Goal: Answer question/provide support

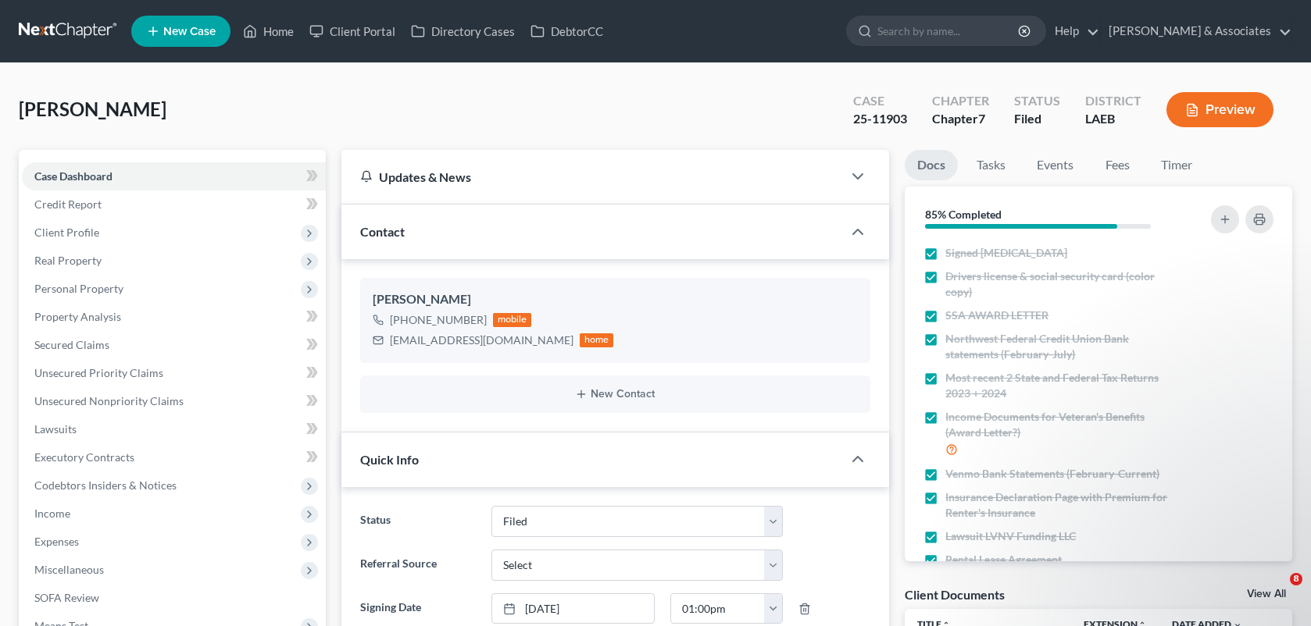
select select "8"
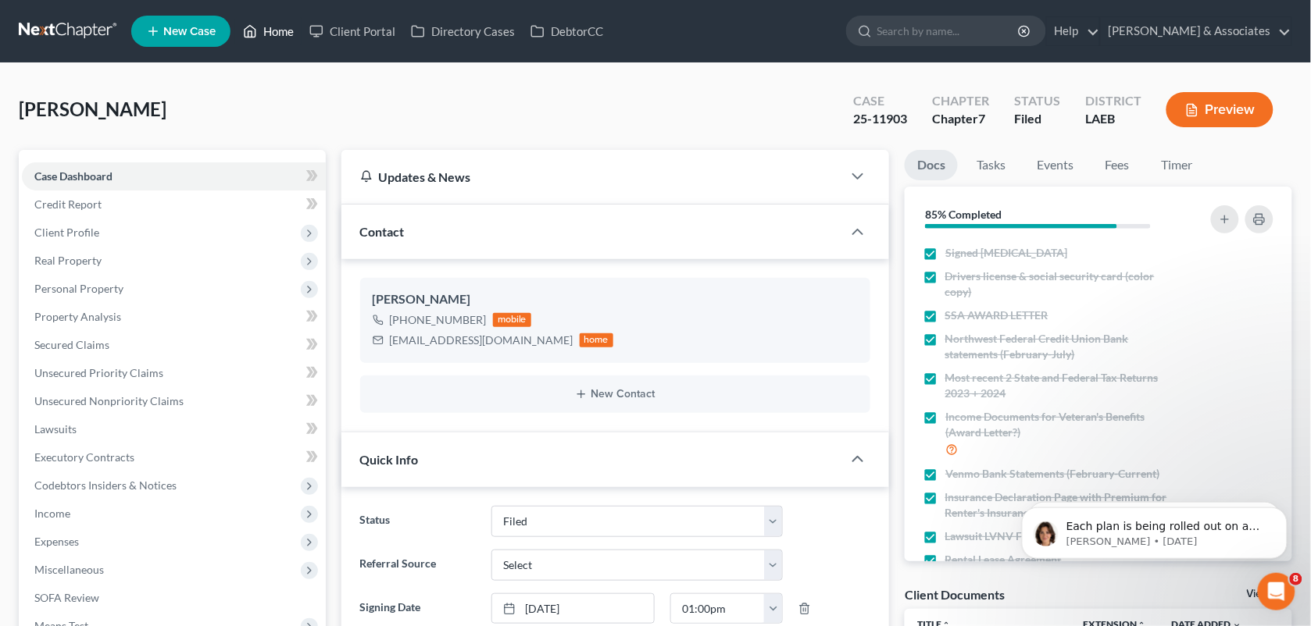
click at [266, 41] on link "Home" at bounding box center [268, 31] width 66 height 28
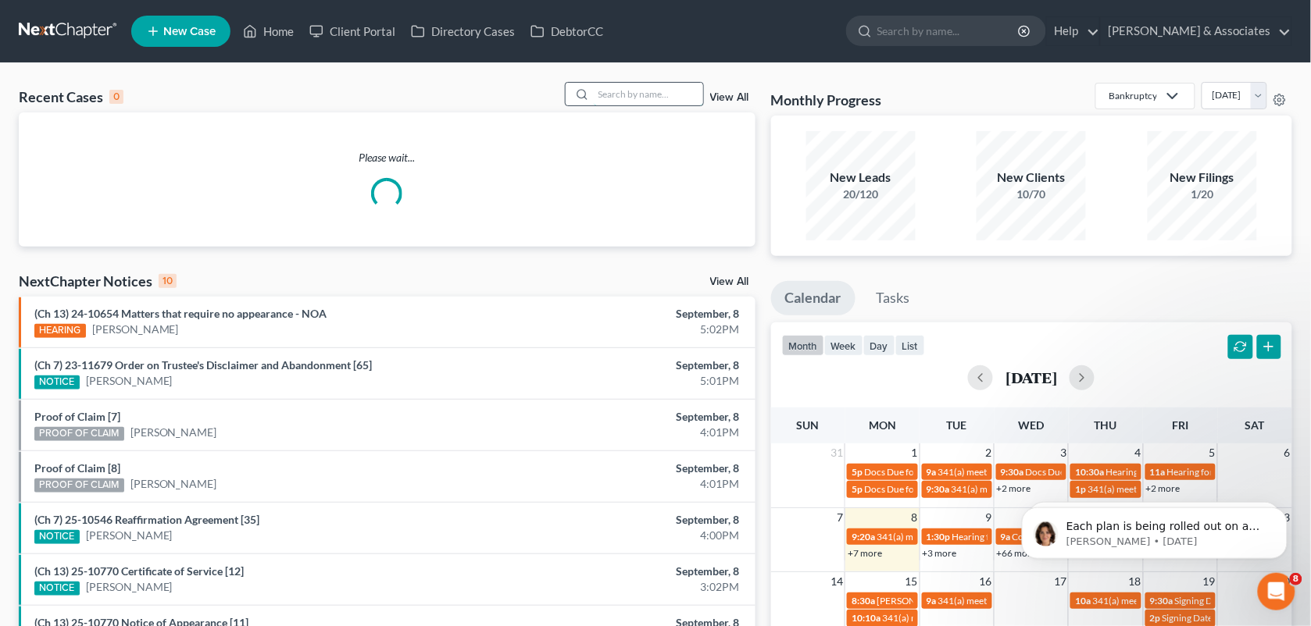
click at [623, 100] on input "search" at bounding box center [648, 94] width 109 height 23
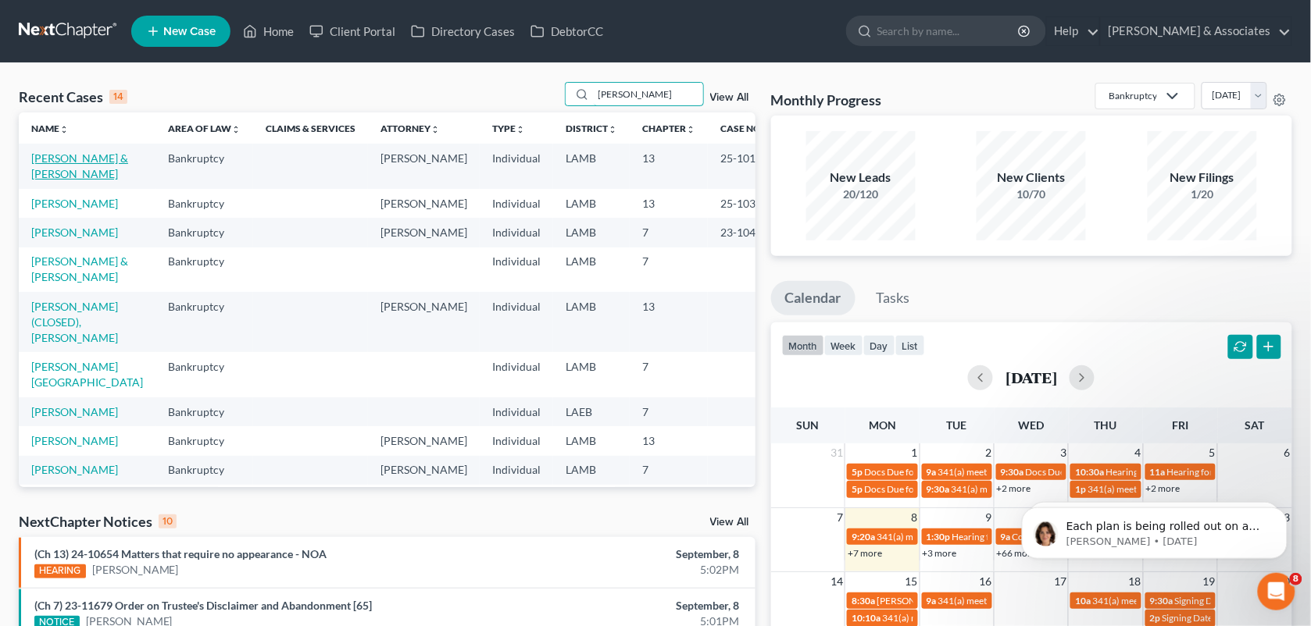
type input "[PERSON_NAME]"
click at [48, 170] on link "[PERSON_NAME] & [PERSON_NAME]" at bounding box center [79, 166] width 97 height 29
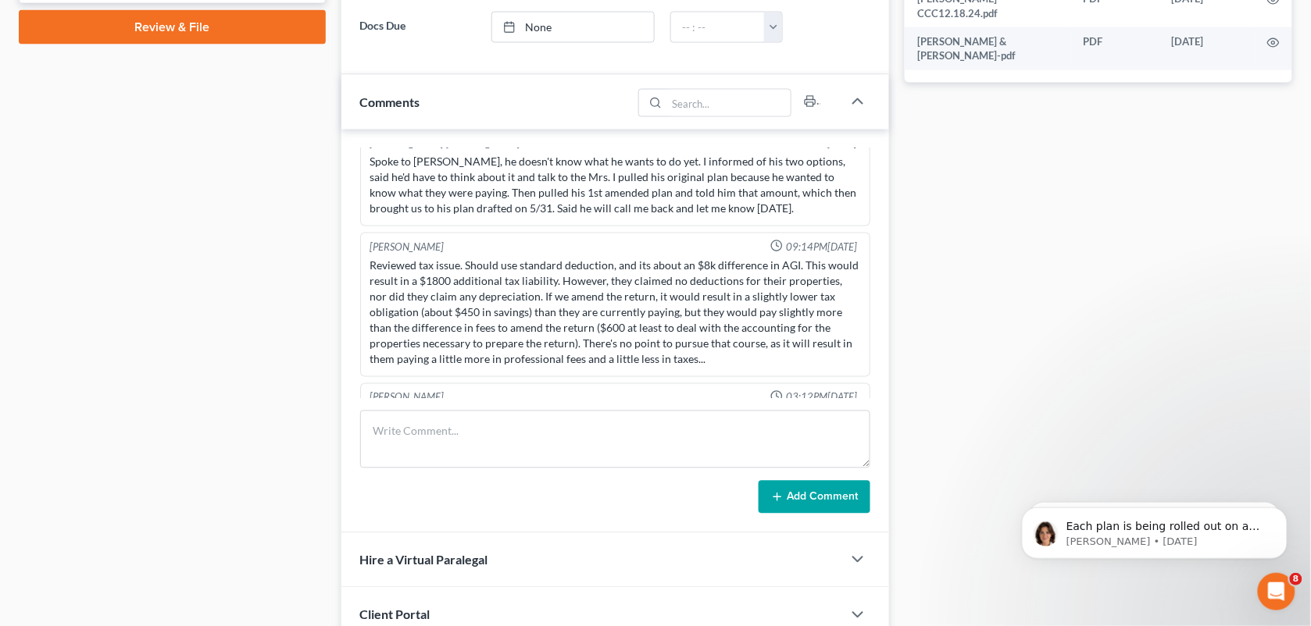
scroll to position [767, 0]
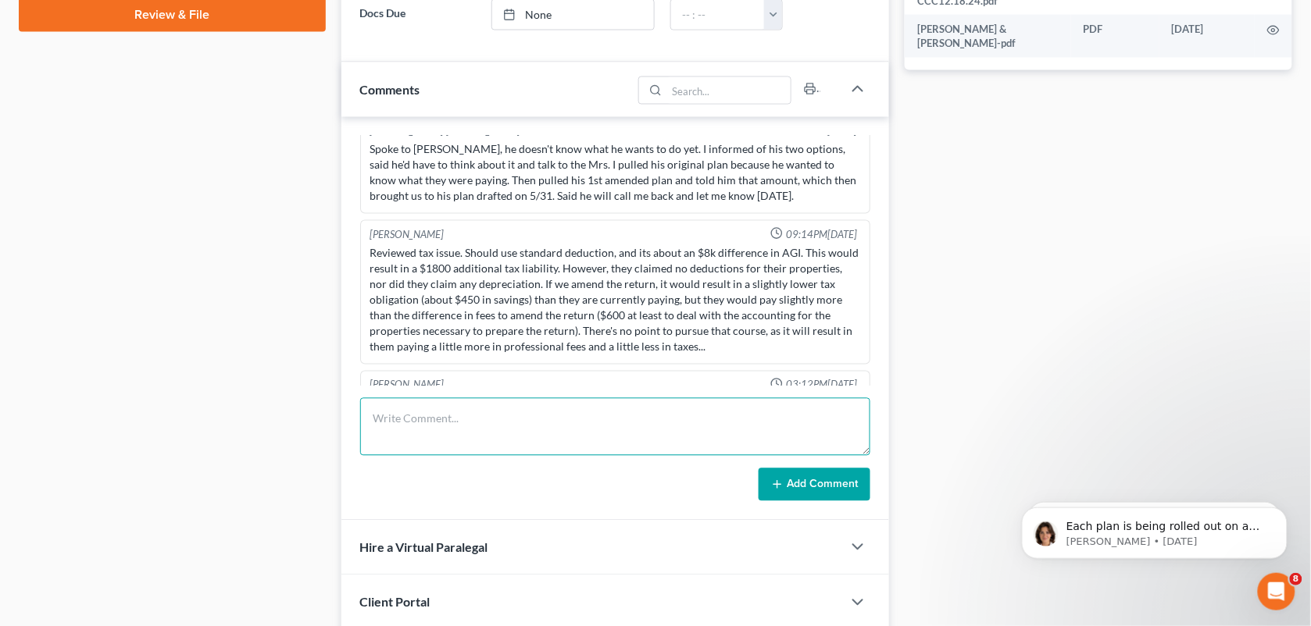
click at [555, 423] on textarea at bounding box center [615, 427] width 511 height 58
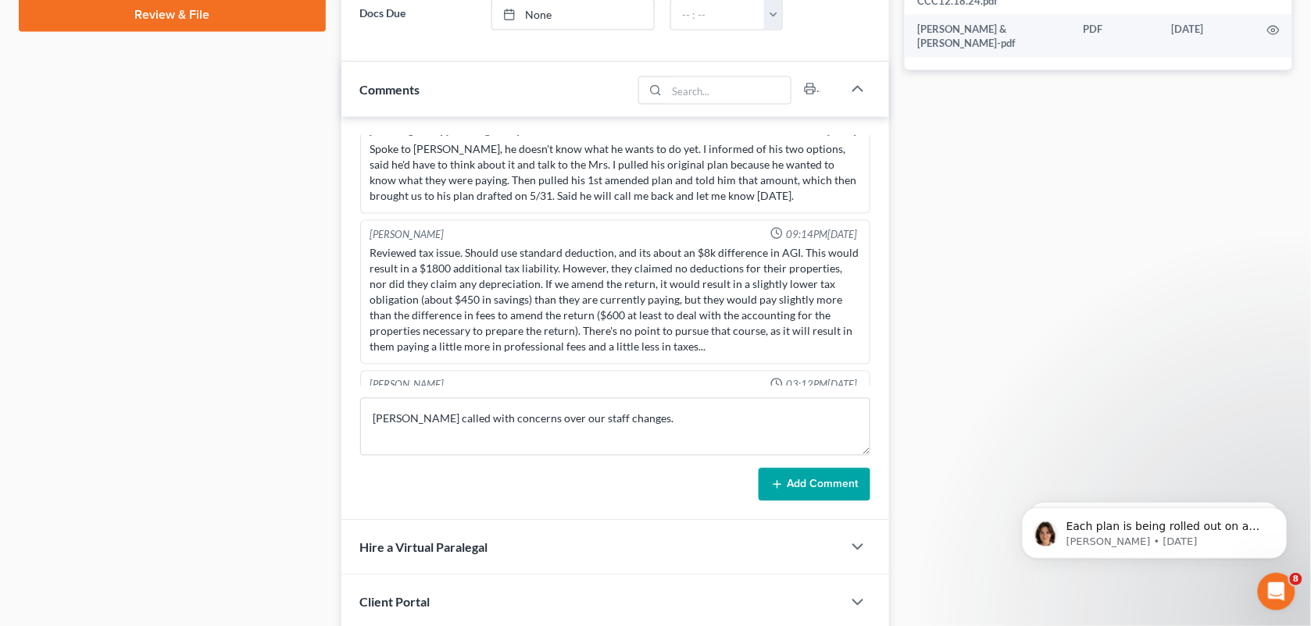
click at [730, 427] on div "[PERSON_NAME] 04:54PM[DATE] Client brought in adversary proceeding(?) papers th…" at bounding box center [615, 452] width 511 height 51
click at [658, 423] on textarea "[PERSON_NAME] called with concerns over our staff changes." at bounding box center [615, 427] width 511 height 58
click at [640, 426] on textarea "[PERSON_NAME] called with concerns over our staff changes." at bounding box center [615, 427] width 511 height 58
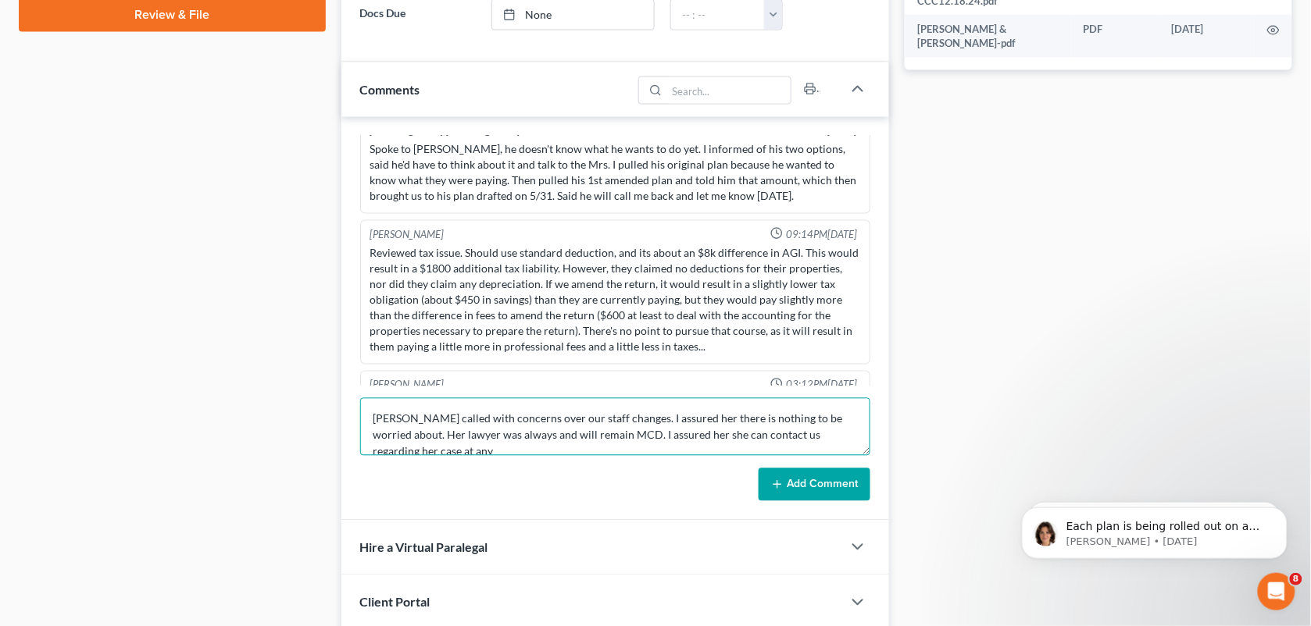
scroll to position [2, 0]
type textarea "[PERSON_NAME] called with concerns over our staff changes. I assured her there …"
click at [813, 493] on button "Add Comment" at bounding box center [814, 485] width 112 height 33
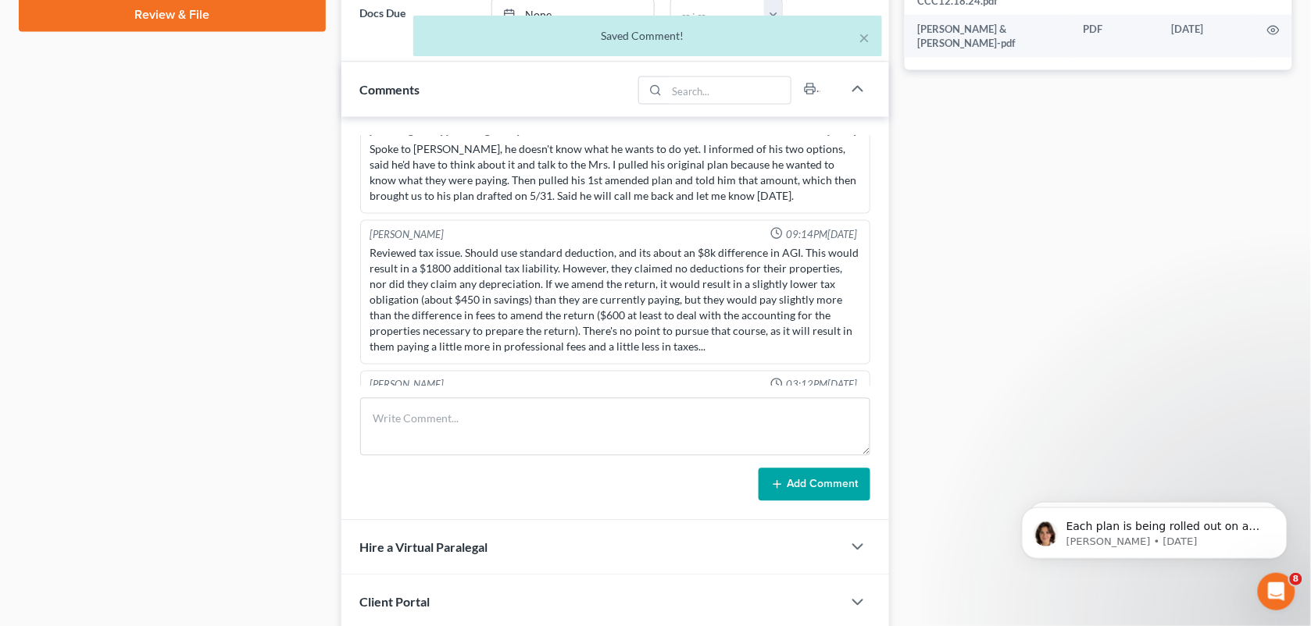
scroll to position [7735, 0]
